Goal: Find specific page/section: Find specific page/section

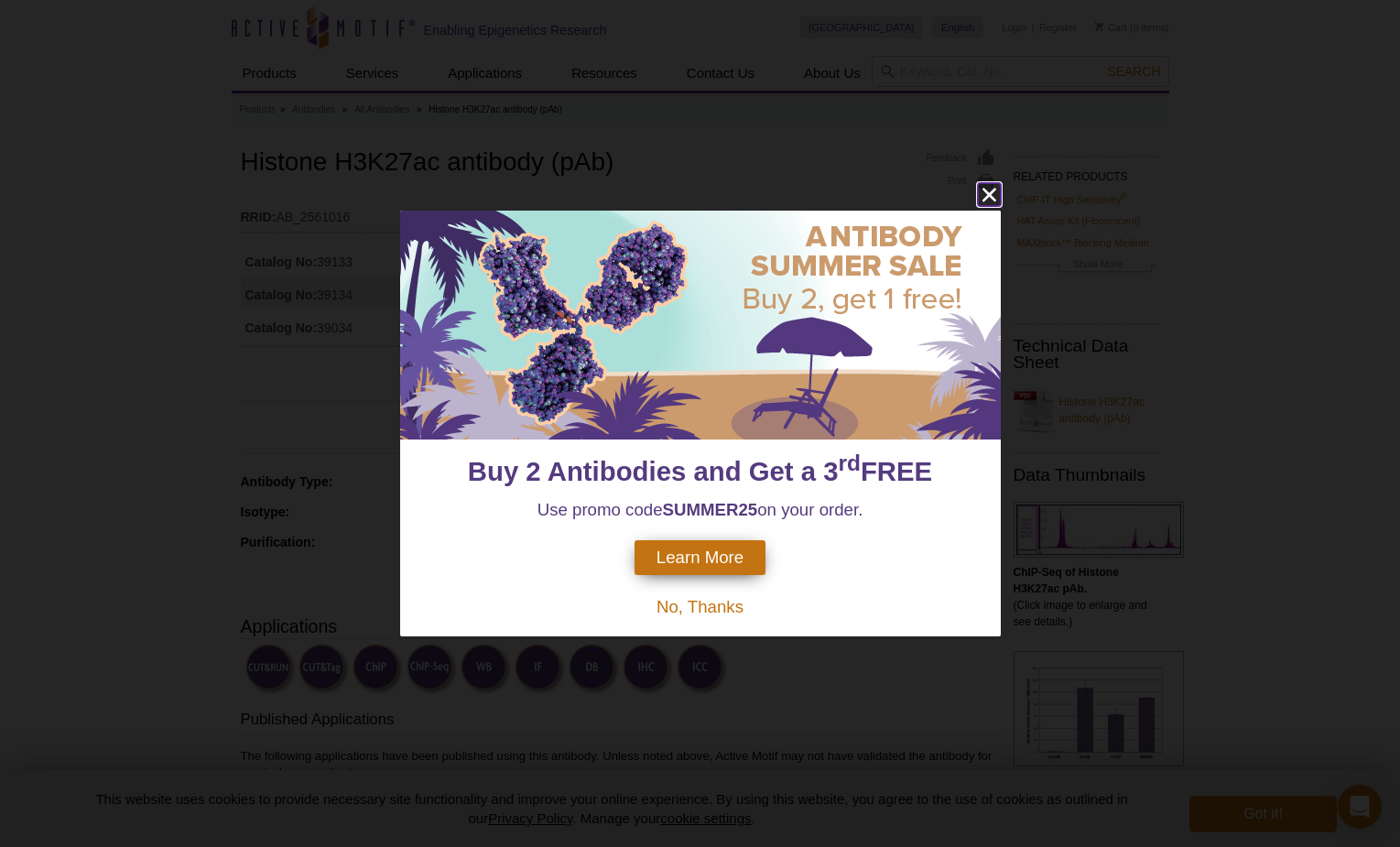
click at [993, 197] on icon "close" at bounding box center [989, 194] width 23 height 23
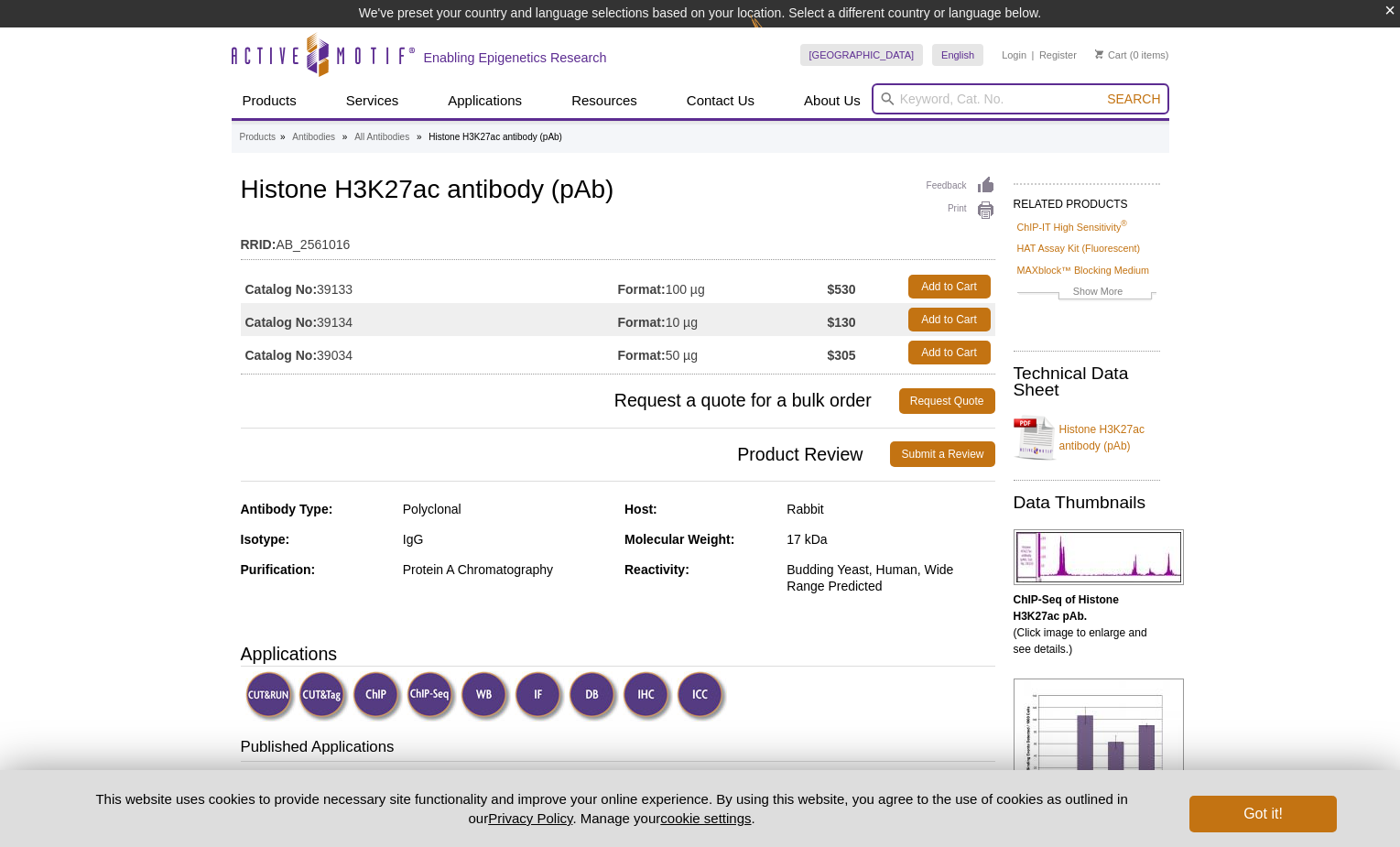
click at [936, 110] on input "search" at bounding box center [1020, 99] width 297 height 31
paste input "39133"
type input "39133"
click at [1101, 90] on button "Search" at bounding box center [1132, 99] width 64 height 17
